Goal: Task Accomplishment & Management: Manage account settings

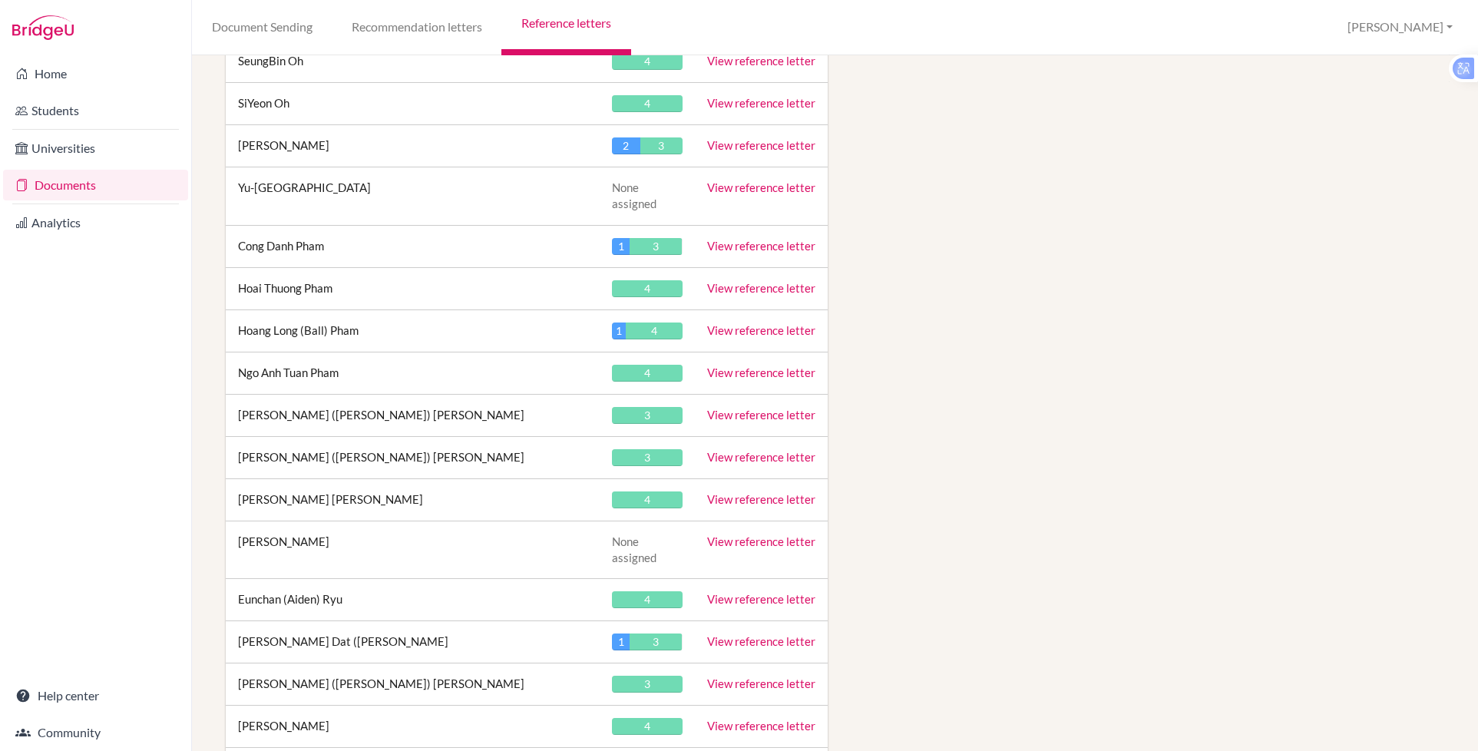
scroll to position [5758, 0]
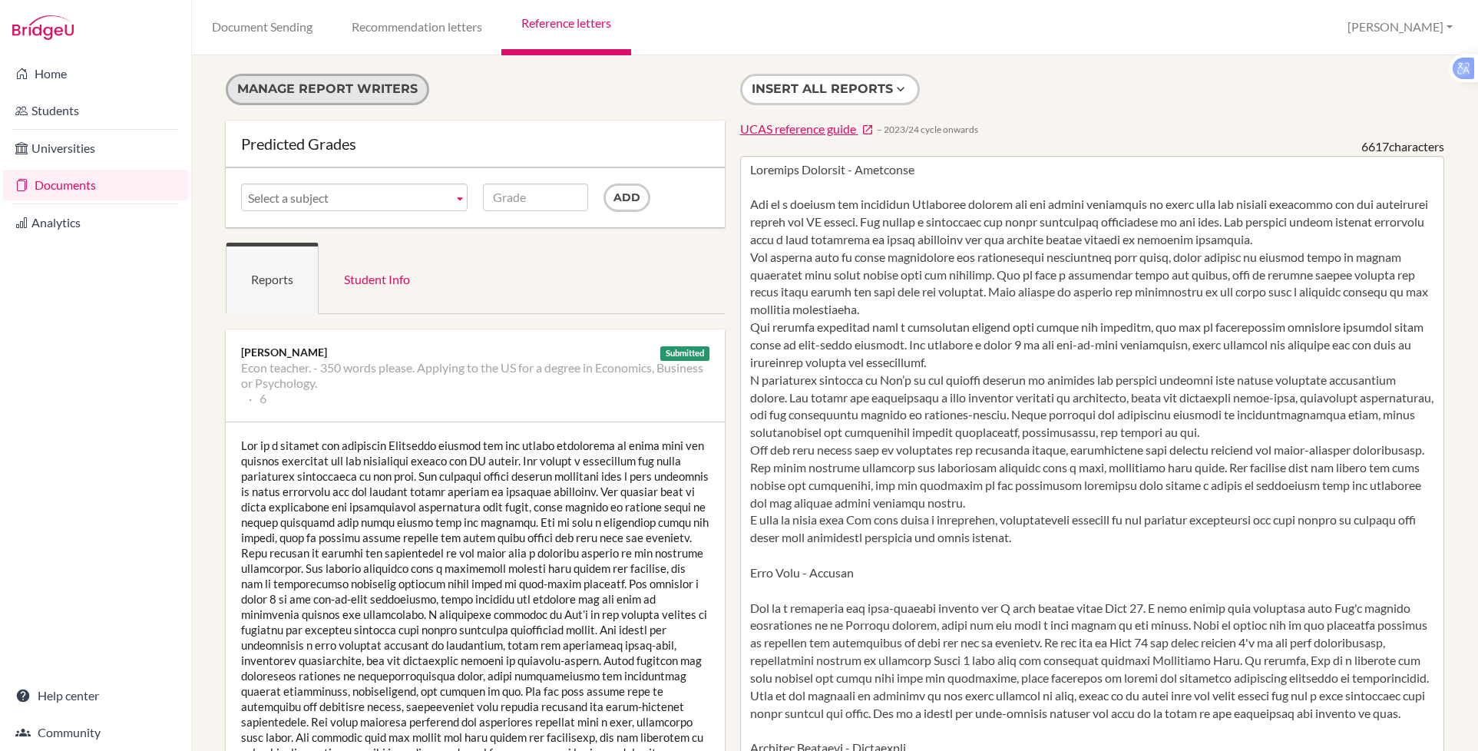
click at [353, 88] on button "Manage report writers" at bounding box center [327, 89] width 203 height 31
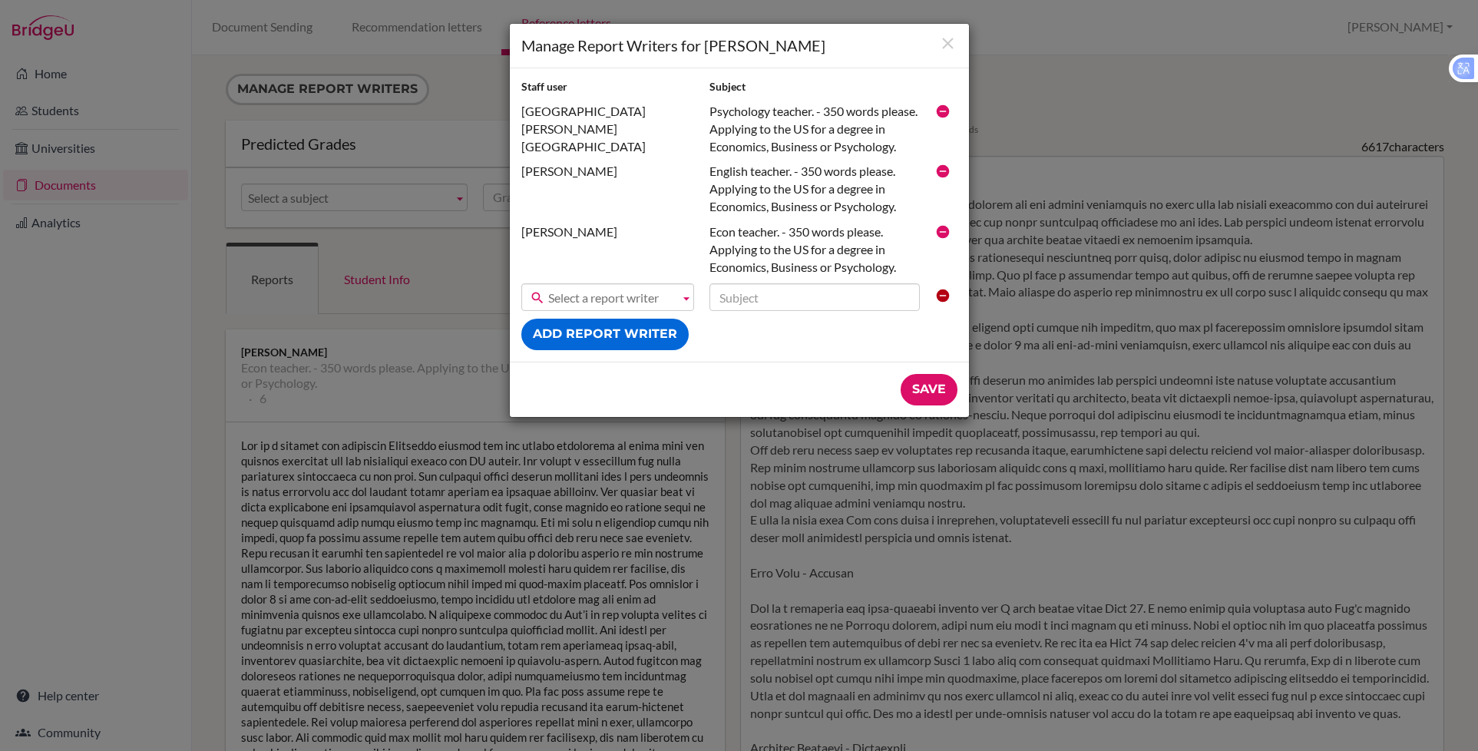
click at [589, 297] on span "Select a report writer" at bounding box center [610, 298] width 125 height 28
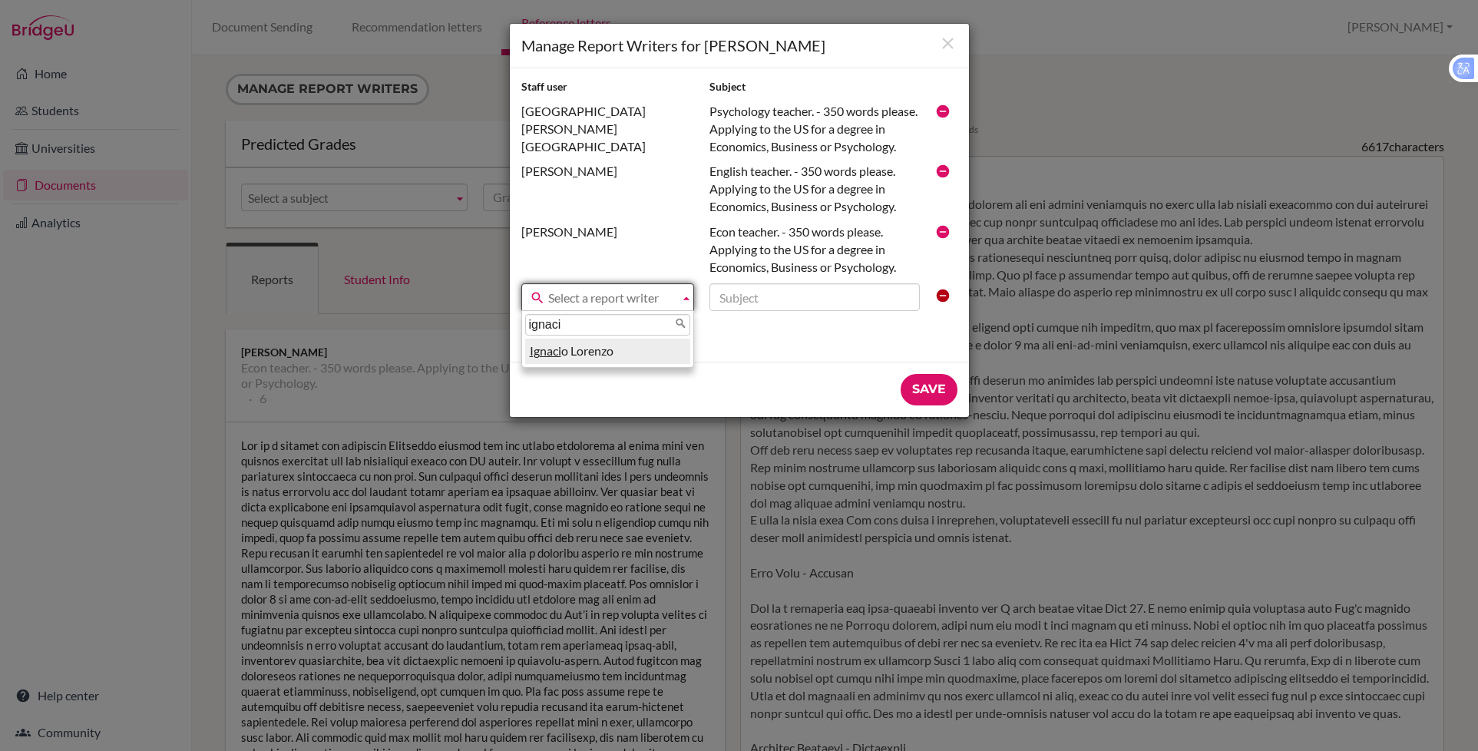
type input "ignaci"
click at [564, 349] on li "[PERSON_NAME]" at bounding box center [607, 351] width 165 height 25
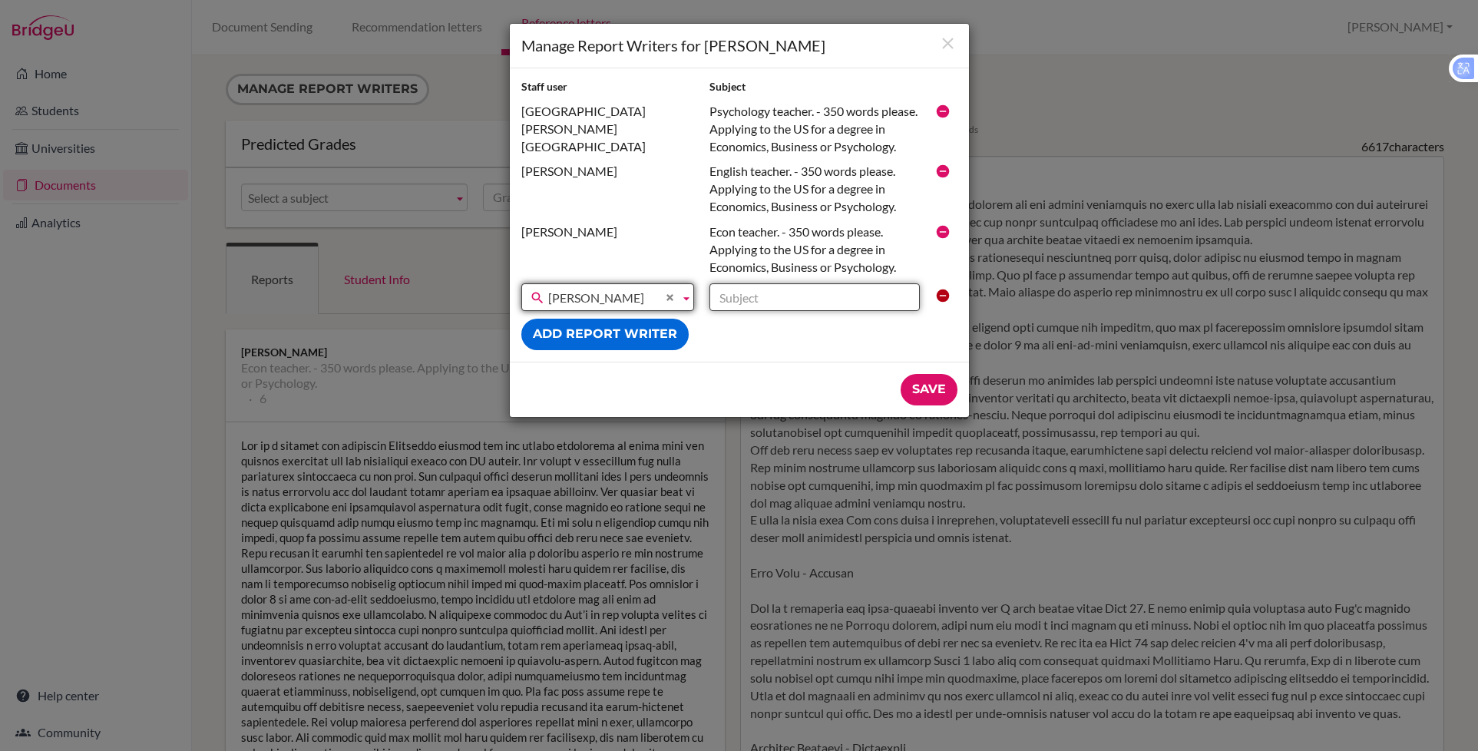
click at [761, 295] on input "text" at bounding box center [814, 297] width 210 height 28
type input "Maths teacher - 350 words please for a recommendation letter for the UK. She is…"
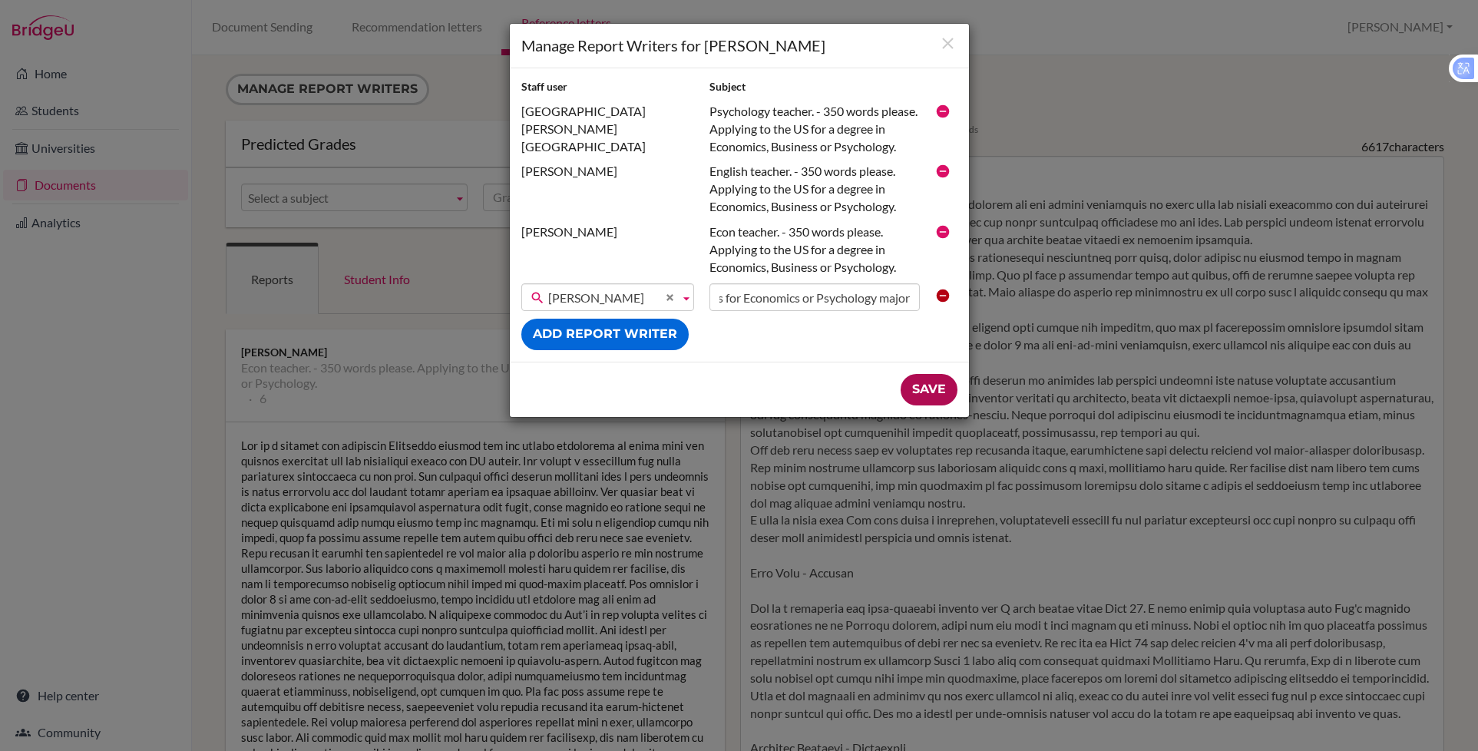
scroll to position [0, 0]
click at [920, 392] on input "Save" at bounding box center [929, 389] width 57 height 31
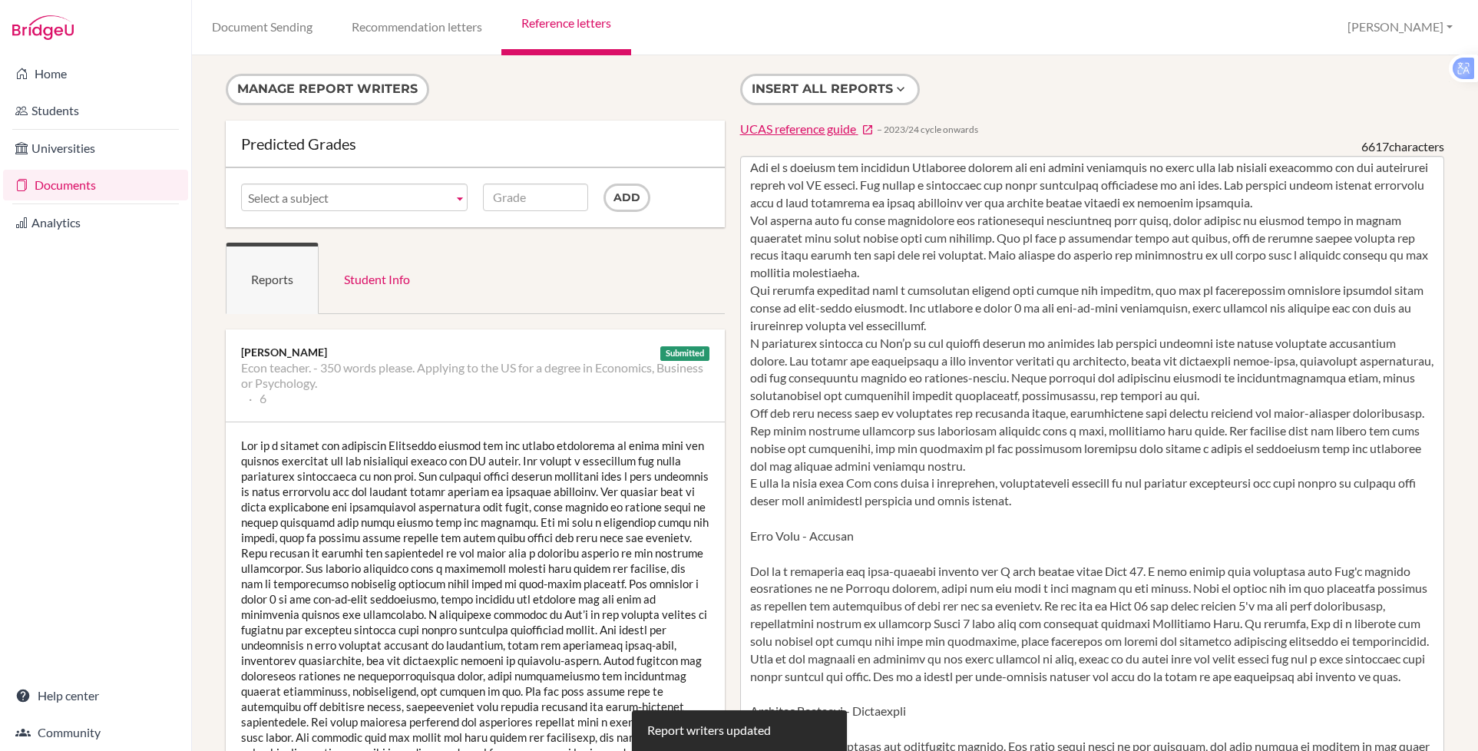
scroll to position [43, 0]
